Goal: Task Accomplishment & Management: Complete application form

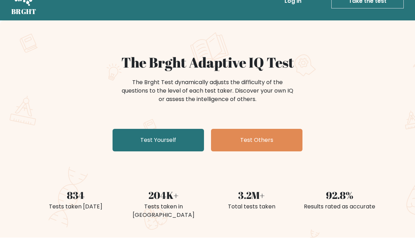
scroll to position [22, 0]
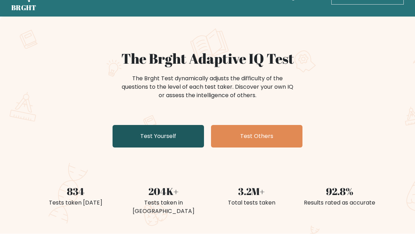
click at [135, 135] on link "Test Yourself" at bounding box center [157, 136] width 91 height 22
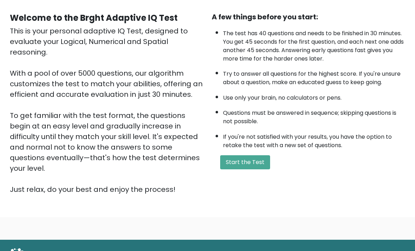
scroll to position [60, 0]
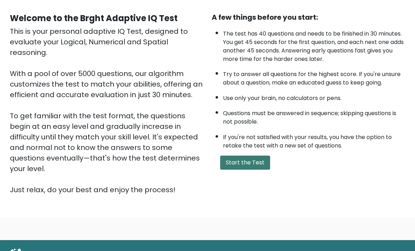
click at [263, 170] on button "Start the Test" at bounding box center [245, 163] width 50 height 14
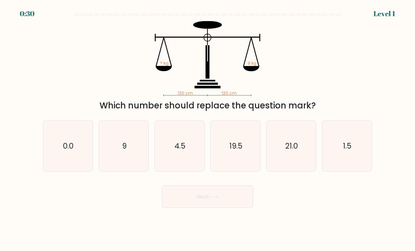
scroll to position [23, 0]
click at [127, 142] on icon "9" at bounding box center [124, 146] width 50 height 50
click at [207, 129] on input "b. 9" at bounding box center [207, 128] width 0 height 4
radio input "true"
click at [185, 185] on button "Next" at bounding box center [207, 196] width 91 height 22
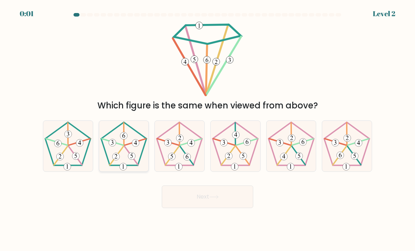
click at [135, 135] on icon at bounding box center [124, 146] width 50 height 50
click at [207, 129] on input "b." at bounding box center [207, 128] width 0 height 4
radio input "true"
click at [184, 186] on button "Next" at bounding box center [207, 196] width 91 height 22
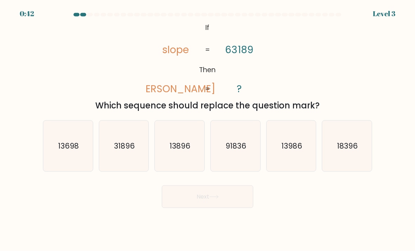
scroll to position [2, 0]
click at [163, 50] on icon "@import url('https://fonts.googleapis.com/css?family=Abril+Fatface:400,100,100i…" at bounding box center [207, 58] width 122 height 75
click at [163, 48] on icon "@import url('https://fonts.googleapis.com/css?family=Abril+Fatface:400,100,100i…" at bounding box center [207, 58] width 122 height 75
click at [164, 51] on icon "@import url('https://fonts.googleapis.com/css?family=Abril+Fatface:400,100,100i…" at bounding box center [207, 58] width 122 height 75
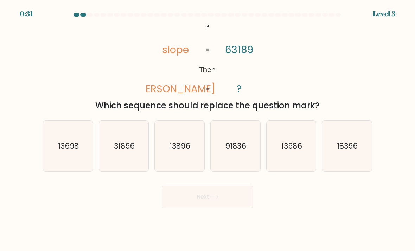
click at [171, 51] on icon "@import url('https://fonts.googleapis.com/css?family=Abril+Fatface:400,100,100i…" at bounding box center [207, 58] width 122 height 75
click at [170, 50] on icon "@import url('https://fonts.googleapis.com/css?family=Abril+Fatface:400,100,100i…" at bounding box center [207, 58] width 122 height 75
click at [120, 151] on text "31896" at bounding box center [124, 146] width 21 height 10
click at [207, 129] on input "b. 31896" at bounding box center [207, 128] width 0 height 4
radio input "true"
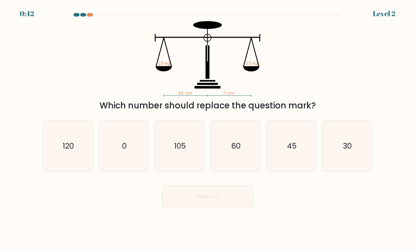
scroll to position [23, 0]
click at [282, 136] on icon "45" at bounding box center [291, 146] width 50 height 50
click at [208, 129] on input "e. 45" at bounding box center [207, 128] width 0 height 4
radio input "true"
click at [176, 185] on button "Next" at bounding box center [207, 196] width 91 height 22
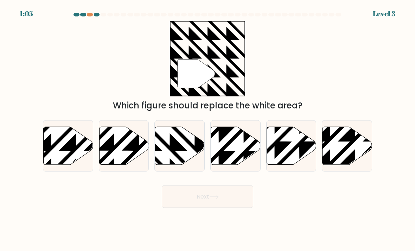
scroll to position [3, 0]
click at [173, 151] on icon at bounding box center [195, 126] width 100 height 100
click at [207, 129] on input "c." at bounding box center [207, 128] width 0 height 4
radio input "true"
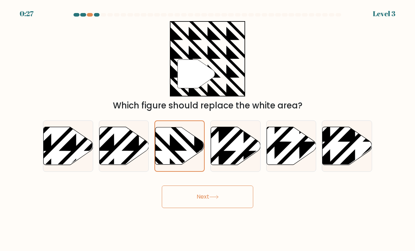
click at [223, 200] on button "Next" at bounding box center [207, 196] width 91 height 22
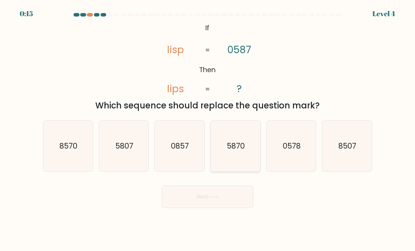
click at [233, 156] on icon "5870" at bounding box center [236, 146] width 50 height 50
click at [208, 129] on input "d. 5870" at bounding box center [207, 128] width 0 height 4
radio input "true"
click at [206, 203] on button "Next" at bounding box center [207, 196] width 91 height 22
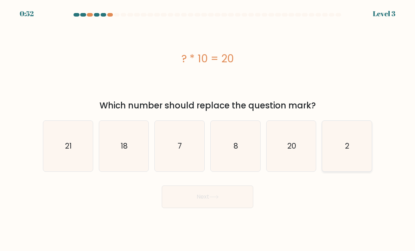
click at [345, 164] on icon "2" at bounding box center [347, 146] width 50 height 50
click at [208, 129] on input "f. 2" at bounding box center [207, 128] width 0 height 4
radio input "true"
click at [188, 204] on button "Next" at bounding box center [207, 196] width 91 height 22
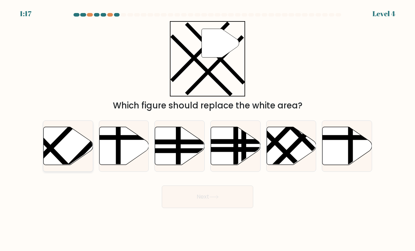
click at [64, 144] on icon at bounding box center [69, 146] width 50 height 38
click at [207, 129] on input "a." at bounding box center [207, 128] width 0 height 4
radio input "true"
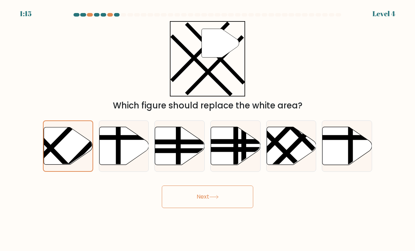
click at [188, 198] on button "Next" at bounding box center [207, 196] width 91 height 22
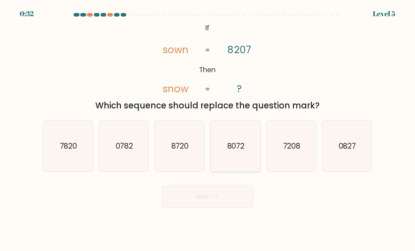
click at [225, 156] on icon "8072" at bounding box center [236, 146] width 50 height 50
click at [208, 129] on input "d. 8072" at bounding box center [207, 128] width 0 height 4
radio input "true"
click at [193, 200] on button "Next" at bounding box center [207, 196] width 91 height 22
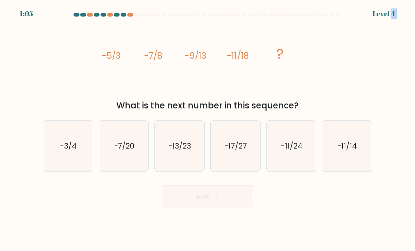
click at [111, 55] on tspan "-5/3" at bounding box center [111, 56] width 19 height 12
click at [112, 58] on tspan "-5/3" at bounding box center [111, 56] width 19 height 12
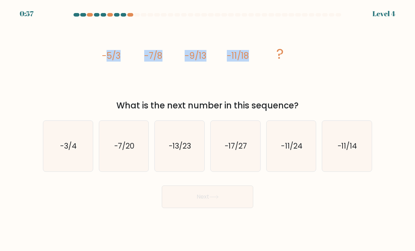
copy g "5/3 -7/8 -9/13 -11/18"
click at [169, 151] on text "-13/23" at bounding box center [180, 146] width 22 height 10
click at [207, 129] on input "c. -13/23" at bounding box center [207, 128] width 0 height 4
radio input "true"
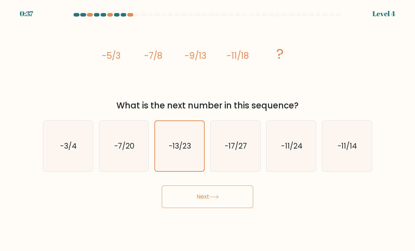
click at [197, 198] on button "Next" at bounding box center [207, 196] width 91 height 22
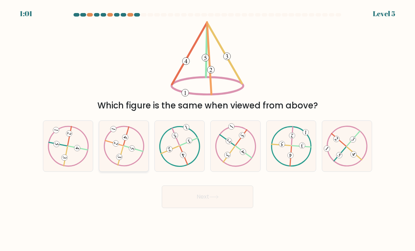
click at [117, 147] on 734 at bounding box center [115, 143] width 7 height 7
click at [207, 129] on input "b." at bounding box center [207, 128] width 0 height 4
radio input "true"
click at [193, 199] on button "Next" at bounding box center [207, 196] width 91 height 22
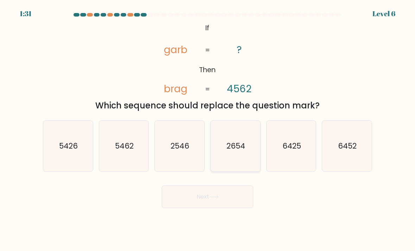
click at [232, 151] on text "2654" at bounding box center [235, 146] width 19 height 10
click at [208, 129] on input "d. 2654" at bounding box center [207, 128] width 0 height 4
radio input "true"
click at [209, 205] on button "Next" at bounding box center [207, 196] width 91 height 22
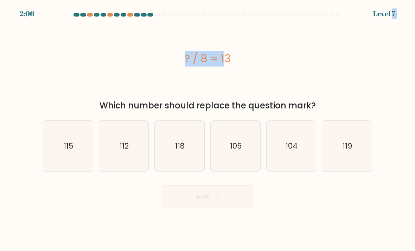
click at [184, 60] on div "? / 8 = 13" at bounding box center [207, 59] width 329 height 16
click at [185, 58] on div "? / 8 = 13" at bounding box center [207, 59] width 329 height 16
click at [187, 60] on div "? / 8 = 13" at bounding box center [207, 59] width 329 height 16
click at [184, 58] on div "? / 8 = 13" at bounding box center [207, 59] width 329 height 16
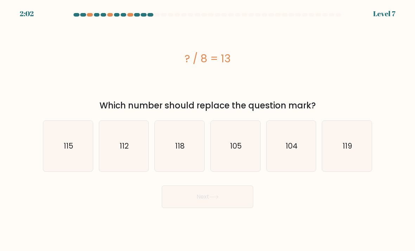
click at [194, 63] on div "? / 8 = 13" at bounding box center [207, 59] width 329 height 16
click at [295, 160] on icon "104" at bounding box center [291, 146] width 50 height 50
click at [208, 129] on input "e. 104" at bounding box center [207, 128] width 0 height 4
radio input "true"
click at [217, 199] on icon at bounding box center [213, 197] width 9 height 4
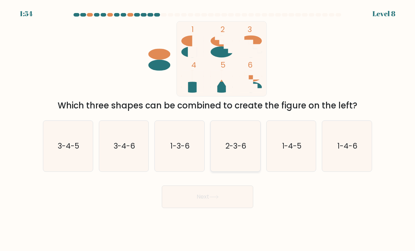
click at [224, 151] on icon "2-3-6" at bounding box center [236, 146] width 50 height 50
click at [208, 129] on input "d. 2-3-6" at bounding box center [207, 128] width 0 height 4
radio input "true"
click at [195, 205] on button "Next" at bounding box center [207, 196] width 91 height 22
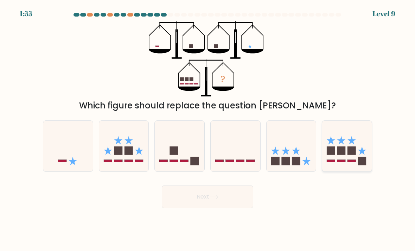
click at [349, 148] on icon at bounding box center [347, 146] width 50 height 41
click at [208, 129] on input "f." at bounding box center [207, 128] width 0 height 4
radio input "true"
click at [181, 201] on button "Next" at bounding box center [207, 196] width 91 height 22
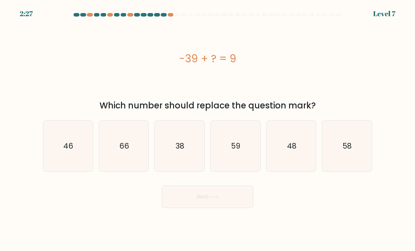
click at [181, 57] on div "-39 + ? = 9" at bounding box center [207, 59] width 329 height 16
copy div "-39 + ? = 9"
click at [306, 156] on icon "48" at bounding box center [291, 146] width 50 height 50
click at [208, 129] on input "e. 48" at bounding box center [207, 128] width 0 height 4
radio input "true"
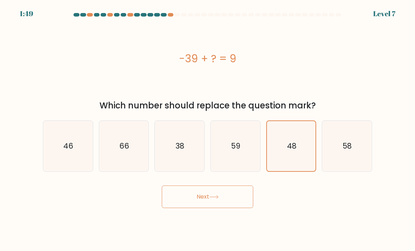
click at [233, 196] on button "Next" at bounding box center [207, 196] width 91 height 22
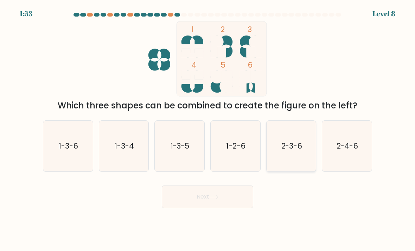
click at [296, 149] on text "2-3-6" at bounding box center [291, 146] width 21 height 10
click at [208, 129] on input "e. 2-3-6" at bounding box center [207, 128] width 0 height 4
radio input "true"
click at [230, 204] on button "Next" at bounding box center [207, 196] width 91 height 22
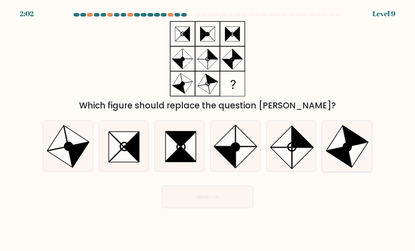
click at [351, 146] on icon at bounding box center [355, 136] width 25 height 20
click at [208, 129] on input "f." at bounding box center [207, 128] width 0 height 4
radio input "true"
click at [225, 202] on button "Next" at bounding box center [207, 196] width 91 height 22
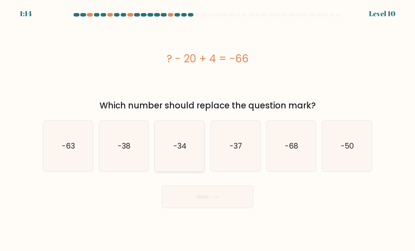
click at [182, 159] on icon "-34" at bounding box center [180, 146] width 50 height 50
click at [207, 129] on input "c. -34" at bounding box center [207, 128] width 0 height 4
radio input "true"
click at [223, 205] on button "Next" at bounding box center [207, 196] width 91 height 22
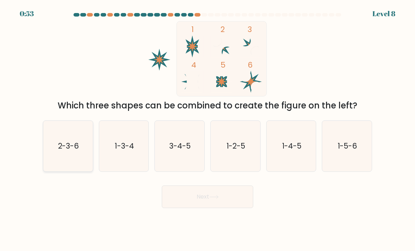
click at [59, 158] on icon "2-3-6" at bounding box center [68, 146] width 50 height 50
click at [207, 129] on input "a. 2-3-6" at bounding box center [207, 128] width 0 height 4
radio input "true"
click at [191, 204] on button "Next" at bounding box center [207, 196] width 91 height 22
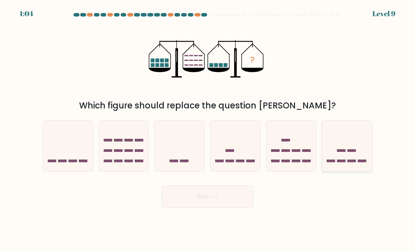
click at [346, 152] on icon at bounding box center [347, 146] width 50 height 41
click at [208, 129] on input "f." at bounding box center [207, 128] width 0 height 4
radio input "true"
click at [208, 202] on button "Next" at bounding box center [207, 196] width 91 height 22
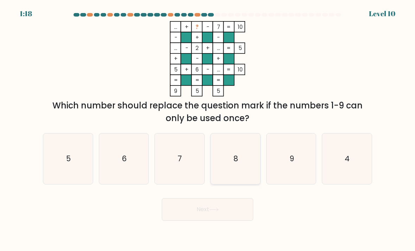
click at [226, 159] on icon "8" at bounding box center [236, 159] width 50 height 50
click at [208, 129] on input "d. 8" at bounding box center [207, 128] width 0 height 4
radio input "true"
click at [198, 219] on button "Next" at bounding box center [207, 209] width 91 height 22
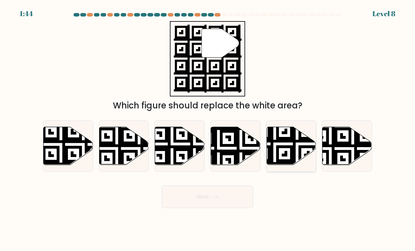
click at [282, 147] on icon at bounding box center [291, 146] width 50 height 38
click at [208, 129] on input "e." at bounding box center [207, 128] width 0 height 4
radio input "true"
click at [196, 198] on button "Next" at bounding box center [207, 196] width 91 height 22
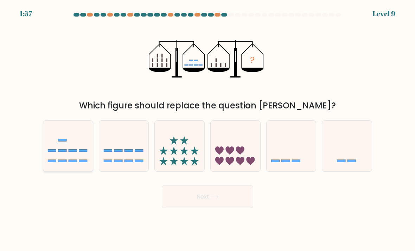
click at [72, 162] on rect at bounding box center [73, 161] width 8 height 2
click at [207, 129] on input "a." at bounding box center [207, 128] width 0 height 4
radio input "true"
click at [181, 208] on button "Next" at bounding box center [207, 196] width 91 height 22
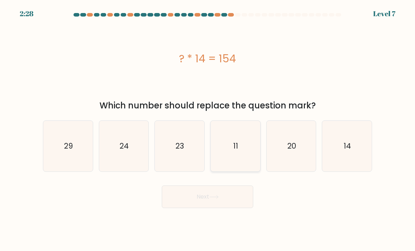
click at [247, 148] on icon "11" at bounding box center [236, 146] width 50 height 50
click at [208, 129] on input "d. 11" at bounding box center [207, 128] width 0 height 4
radio input "true"
click at [215, 192] on button "Next" at bounding box center [207, 196] width 91 height 22
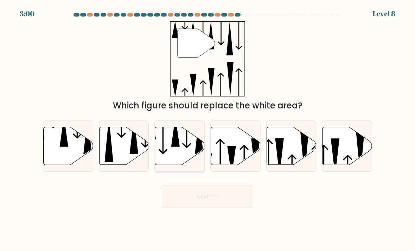
click at [179, 158] on icon at bounding box center [180, 146] width 50 height 38
click at [207, 129] on input "c." at bounding box center [207, 128] width 0 height 4
radio input "true"
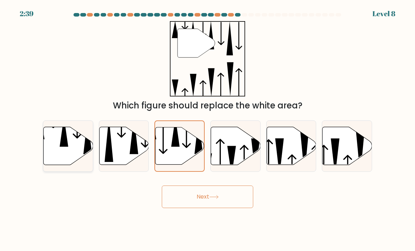
click at [58, 155] on icon at bounding box center [69, 146] width 50 height 38
click at [207, 129] on input "a." at bounding box center [207, 128] width 0 height 4
radio input "true"
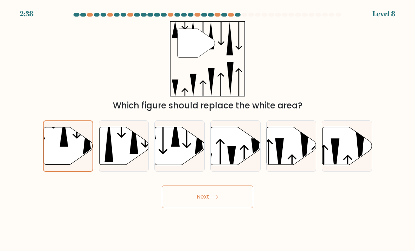
click at [214, 204] on button "Next" at bounding box center [207, 196] width 91 height 22
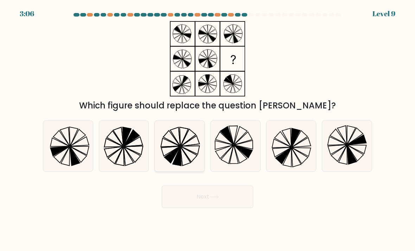
click at [181, 142] on icon at bounding box center [180, 146] width 50 height 50
click at [207, 129] on input "c." at bounding box center [207, 128] width 0 height 4
radio input "true"
click at [230, 207] on button "Next" at bounding box center [207, 196] width 91 height 22
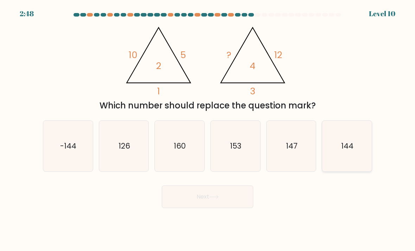
click at [342, 149] on text "144" at bounding box center [347, 146] width 12 height 10
click at [208, 129] on input "f. 144" at bounding box center [207, 128] width 0 height 4
radio input "true"
click at [187, 199] on button "Next" at bounding box center [207, 196] width 91 height 22
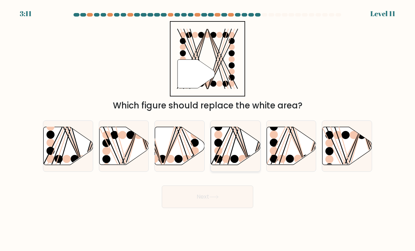
click at [236, 162] on circle at bounding box center [234, 159] width 8 height 8
click at [208, 129] on input "d." at bounding box center [207, 128] width 0 height 4
radio input "true"
click at [57, 161] on ellipse at bounding box center [58, 159] width 8 height 8
click at [207, 129] on input "a." at bounding box center [207, 128] width 0 height 4
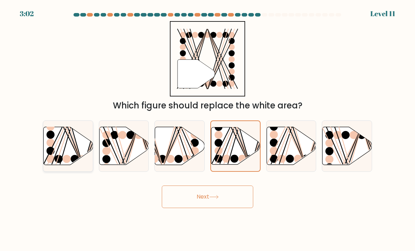
radio input "true"
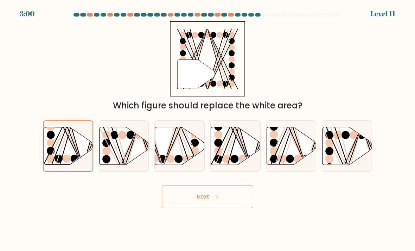
click at [181, 199] on button "Next" at bounding box center [207, 196] width 91 height 22
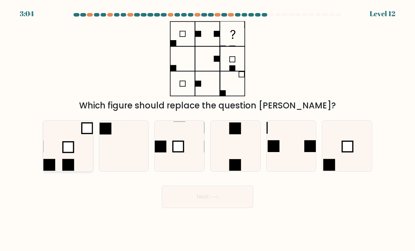
click at [77, 146] on icon at bounding box center [68, 146] width 50 height 50
click at [207, 129] on input "a." at bounding box center [207, 128] width 0 height 4
radio input "true"
click at [188, 201] on button "Next" at bounding box center [207, 196] width 91 height 22
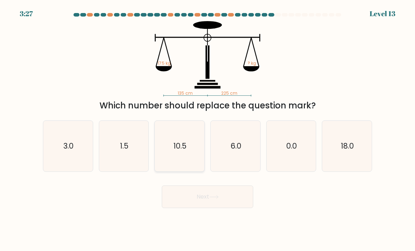
click at [200, 155] on icon "10.5" at bounding box center [180, 146] width 50 height 50
click at [207, 129] on input "c. 10.5" at bounding box center [207, 128] width 0 height 4
radio input "true"
click at [229, 204] on button "Next" at bounding box center [207, 196] width 91 height 22
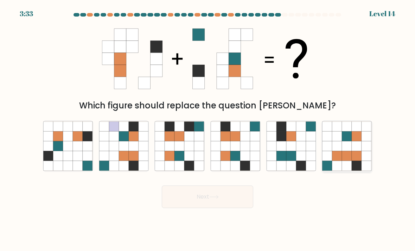
click at [353, 150] on icon at bounding box center [357, 146] width 10 height 10
click at [208, 129] on input "f." at bounding box center [207, 128] width 0 height 4
radio input "true"
click at [220, 204] on button "Next" at bounding box center [207, 196] width 91 height 22
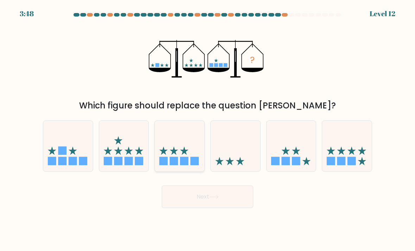
click at [185, 157] on icon at bounding box center [180, 146] width 50 height 41
click at [207, 129] on input "c." at bounding box center [207, 128] width 0 height 4
radio input "true"
click at [230, 208] on button "Next" at bounding box center [207, 196] width 91 height 22
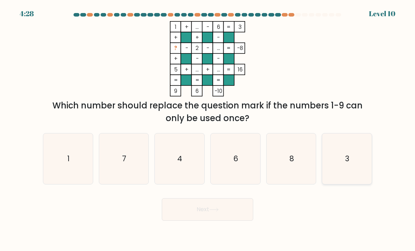
click at [341, 168] on icon "3" at bounding box center [347, 159] width 50 height 50
click at [208, 129] on input "f. 3" at bounding box center [207, 128] width 0 height 4
radio input "true"
click at [220, 229] on body "4:27 Level 10" at bounding box center [207, 125] width 415 height 251
click at [225, 220] on button "Next" at bounding box center [207, 209] width 91 height 22
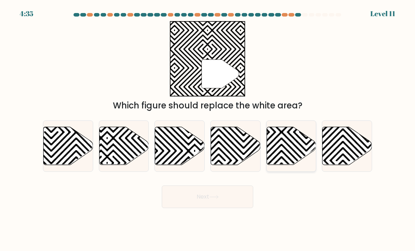
click at [283, 150] on icon at bounding box center [306, 126] width 100 height 100
click at [208, 129] on input "e." at bounding box center [207, 128] width 0 height 4
radio input "true"
click at [234, 203] on button "Next" at bounding box center [207, 196] width 91 height 22
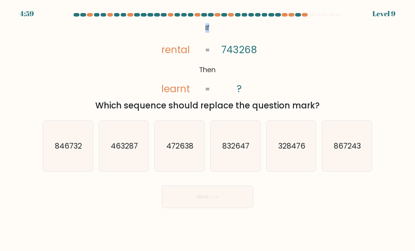
click at [161, 48] on icon "@import url('https://fonts.googleapis.com/css?family=Abril+Fatface:400,100,100i…" at bounding box center [207, 58] width 122 height 75
click at [163, 50] on icon "@import url('https://fonts.googleapis.com/css?family=Abril+Fatface:400,100,100i…" at bounding box center [207, 58] width 122 height 75
click at [163, 49] on icon "@import url('https://fonts.googleapis.com/css?family=Abril+Fatface:400,100,100i…" at bounding box center [207, 58] width 122 height 75
click at [158, 48] on icon "@import url('https://fonts.googleapis.com/css?family=Abril+Fatface:400,100,100i…" at bounding box center [207, 58] width 122 height 75
click at [348, 161] on icon "867243" at bounding box center [347, 146] width 50 height 50
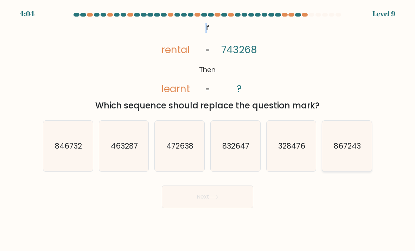
click at [208, 129] on input "f. 867243" at bounding box center [207, 128] width 0 height 4
radio input "true"
click at [224, 208] on button "Next" at bounding box center [207, 196] width 91 height 22
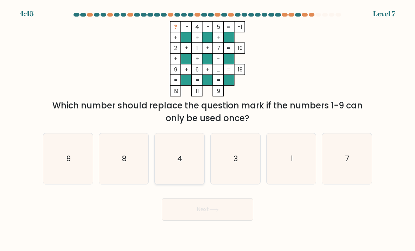
click at [184, 168] on icon "4" at bounding box center [180, 159] width 50 height 50
click at [207, 129] on input "c. 4" at bounding box center [207, 128] width 0 height 4
radio input "true"
click at [201, 220] on button "Next" at bounding box center [207, 209] width 91 height 22
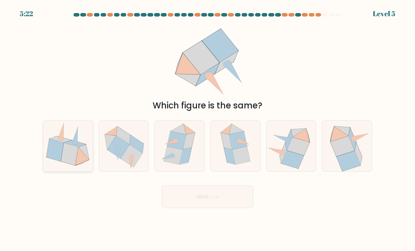
click at [60, 160] on icon at bounding box center [54, 150] width 17 height 22
click at [207, 129] on input "a." at bounding box center [207, 128] width 0 height 4
radio input "true"
click at [67, 140] on icon at bounding box center [68, 146] width 49 height 48
click at [207, 129] on input "a." at bounding box center [207, 128] width 0 height 4
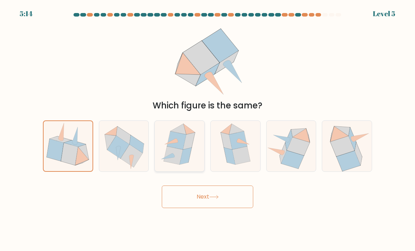
click at [167, 159] on icon at bounding box center [167, 156] width 13 height 6
click at [207, 129] on input "c." at bounding box center [207, 128] width 0 height 4
radio input "true"
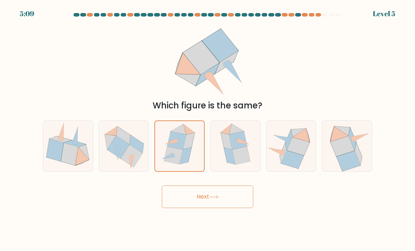
click at [181, 204] on button "Next" at bounding box center [207, 196] width 91 height 22
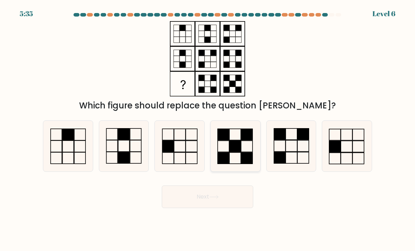
click at [236, 140] on rect at bounding box center [235, 134] width 12 height 11
click at [208, 129] on input "d." at bounding box center [207, 128] width 0 height 4
radio input "true"
click at [198, 206] on button "Next" at bounding box center [207, 196] width 91 height 22
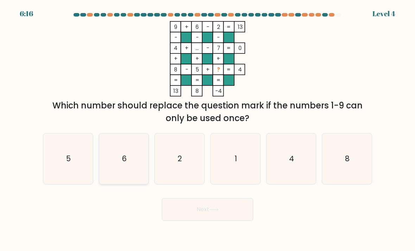
click at [131, 162] on icon "6" at bounding box center [124, 159] width 50 height 50
click at [207, 129] on input "b. 6" at bounding box center [207, 128] width 0 height 4
radio input "true"
click at [194, 217] on button "Next" at bounding box center [207, 209] width 91 height 22
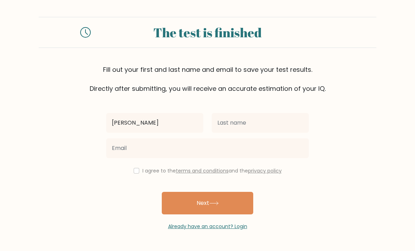
type input "[PERSON_NAME]"
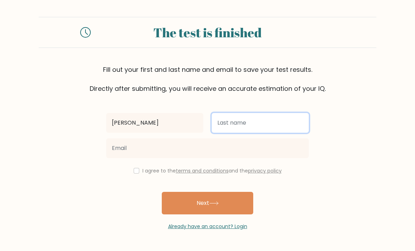
click at [236, 113] on input "text" at bounding box center [260, 123] width 97 height 20
type input "fernandez"
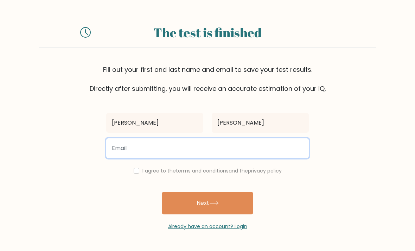
click at [122, 147] on input "email" at bounding box center [207, 148] width 202 height 20
type input "hhhazelfernandez@gmail.com"
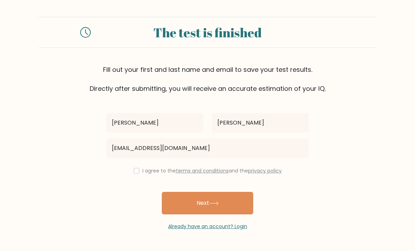
click at [136, 173] on input "checkbox" at bounding box center [137, 171] width 6 height 6
checkbox input "true"
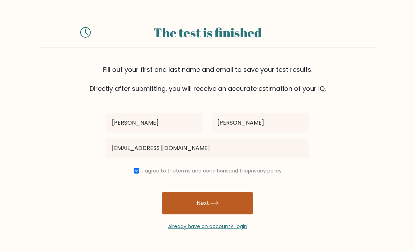
click at [178, 205] on button "Next" at bounding box center [207, 203] width 91 height 22
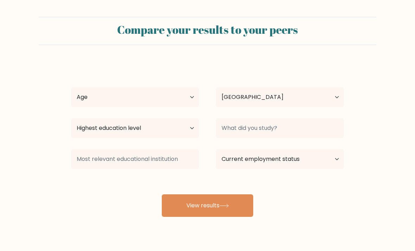
select select "PH"
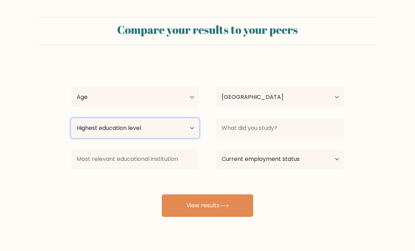
click at [134, 129] on select "Highest education level No schooling Primary Lower Secondary Upper Secondary Oc…" at bounding box center [135, 128] width 128 height 20
select select "bachelors_degree"
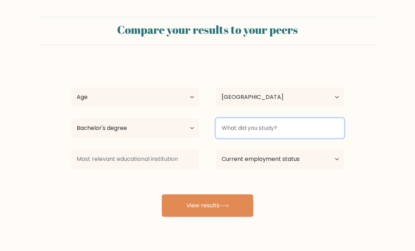
click at [234, 124] on input at bounding box center [280, 128] width 128 height 20
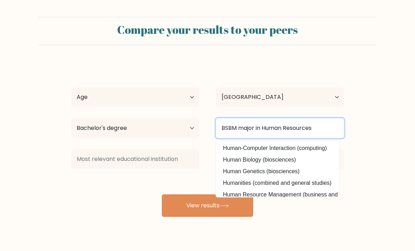
type input "BSBM major in Human Resources"
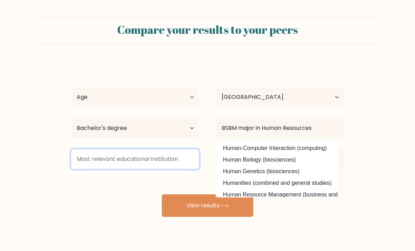
click at [90, 158] on input at bounding box center [135, 159] width 128 height 20
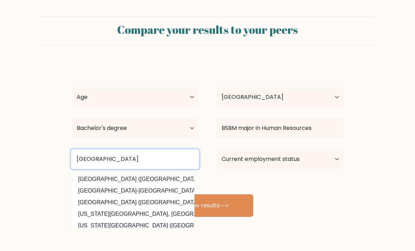
type input "Cavite State University"
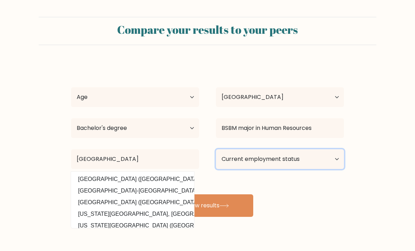
click at [297, 157] on select "Current employment status Employed Student Retired Other / prefer not to answer" at bounding box center [280, 159] width 128 height 20
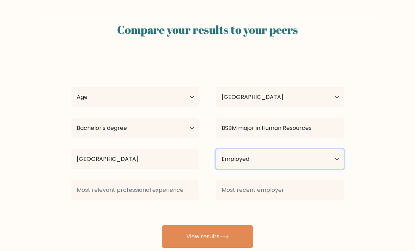
scroll to position [23, 0]
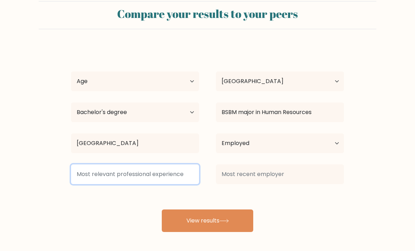
click at [92, 168] on input at bounding box center [135, 174] width 128 height 20
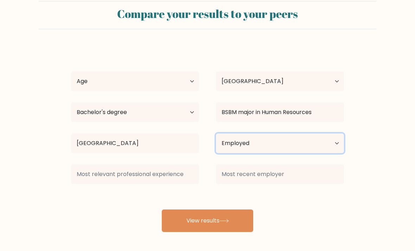
click at [326, 133] on select "Current employment status Employed Student Retired Other / prefer not to answer" at bounding box center [280, 143] width 128 height 20
select select "other"
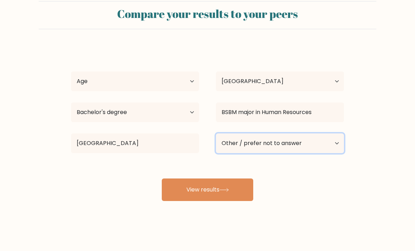
click at [328, 138] on select "Current employment status Employed Student Retired Other / prefer not to answer" at bounding box center [280, 143] width 128 height 20
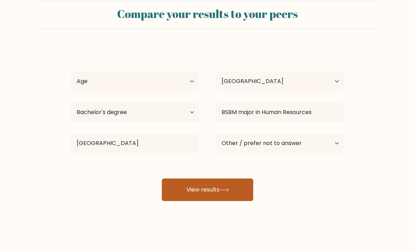
click at [236, 189] on button "View results" at bounding box center [207, 189] width 91 height 22
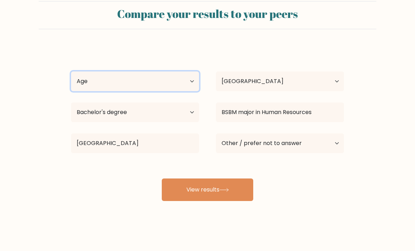
click at [77, 74] on select "Age Under 18 years old 18-24 years old 25-34 years old 35-44 years old 45-54 ye…" at bounding box center [135, 81] width 128 height 20
select select "25_34"
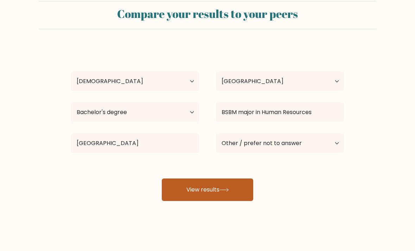
click at [175, 182] on button "View results" at bounding box center [207, 189] width 91 height 22
